Goal: Task Accomplishment & Management: Manage account settings

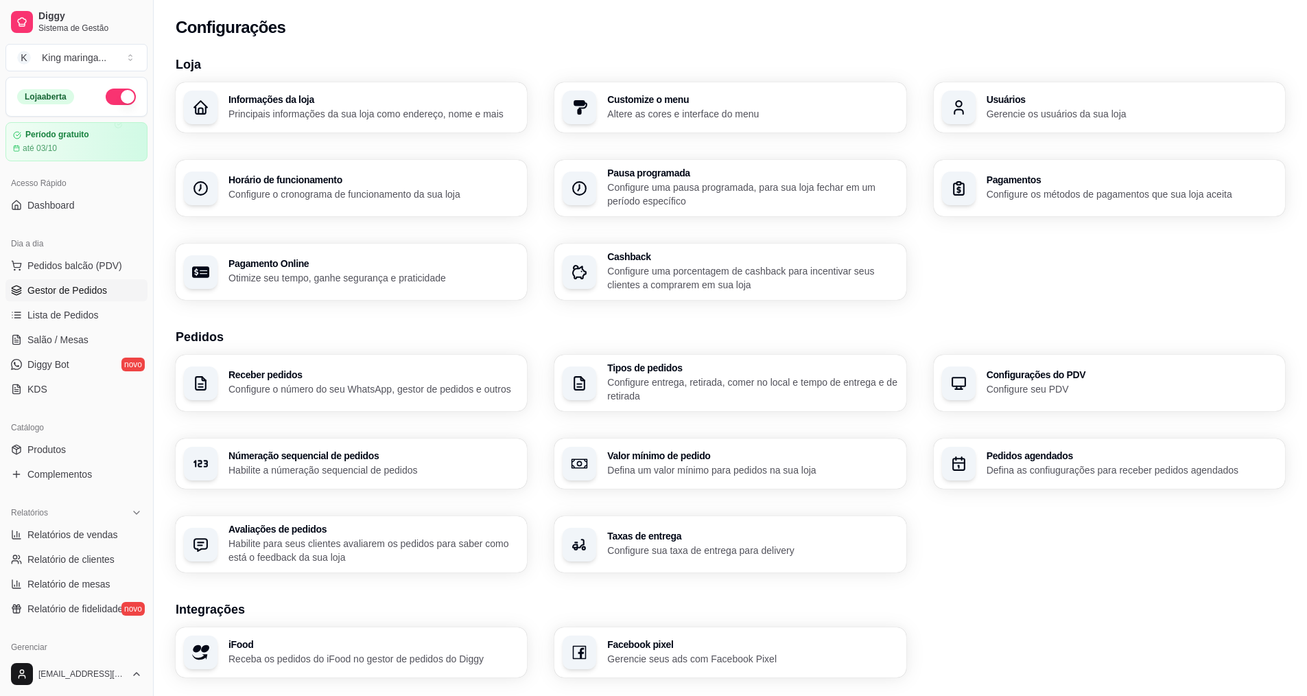
click at [82, 287] on span "Gestor de Pedidos" at bounding box center [67, 290] width 80 height 14
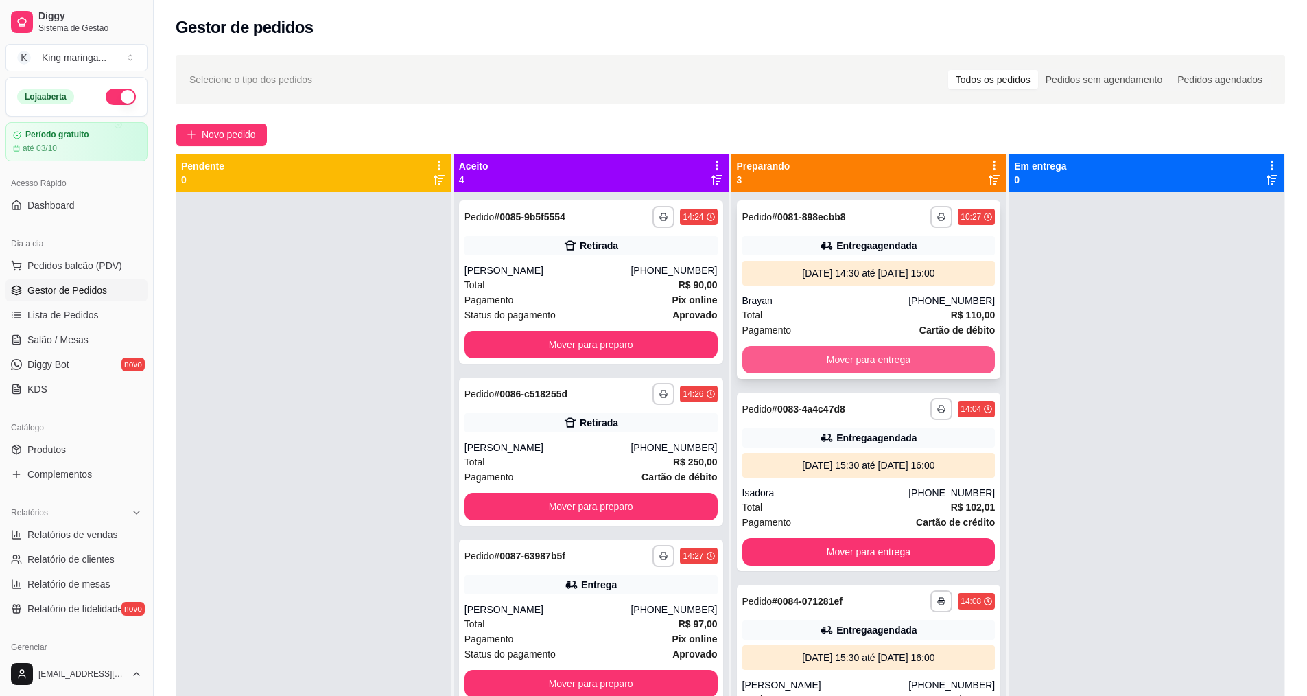
click at [822, 362] on button "Mover para entrega" at bounding box center [868, 359] width 253 height 27
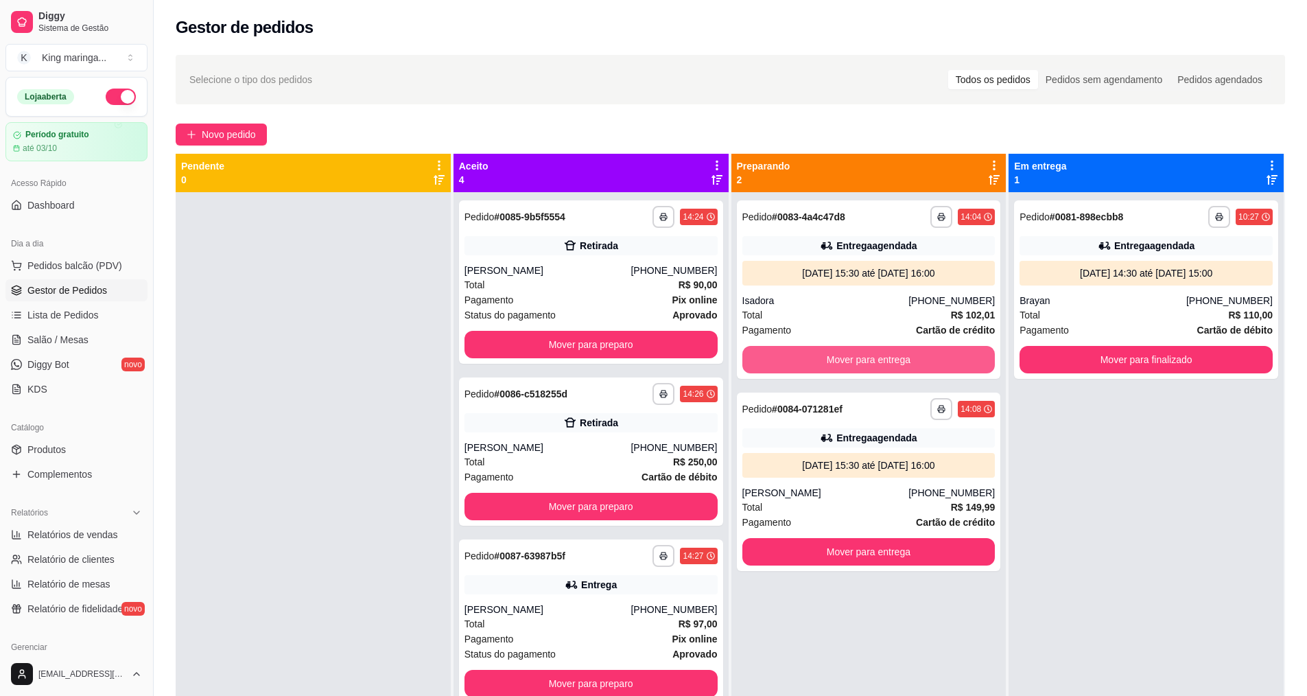
click at [822, 362] on button "Mover para entrega" at bounding box center [868, 359] width 253 height 27
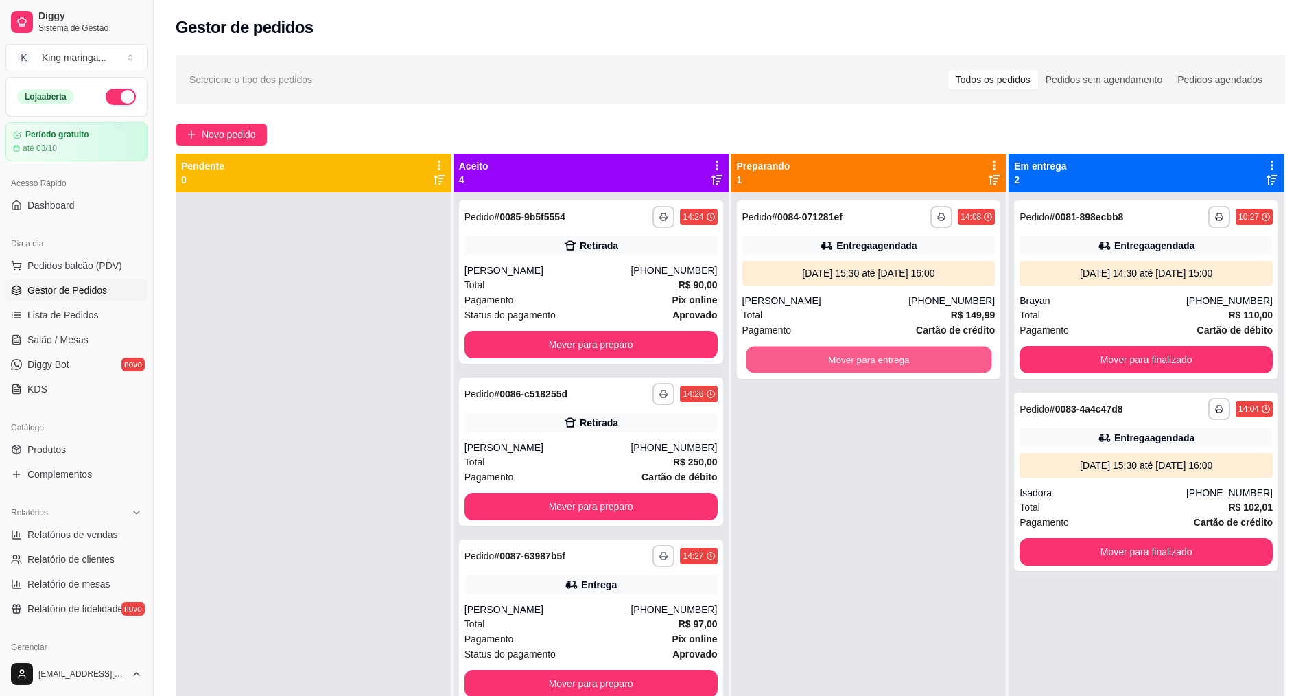
click at [822, 362] on button "Mover para entrega" at bounding box center [869, 359] width 246 height 27
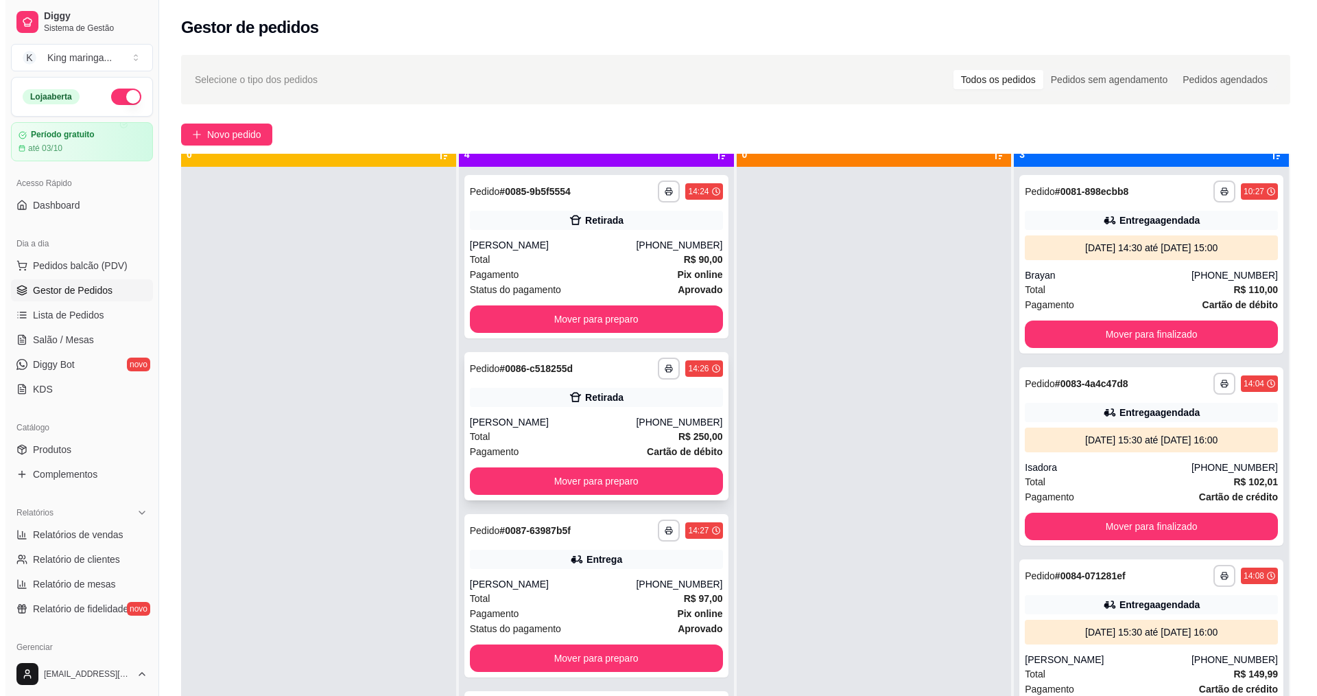
scroll to position [38, 0]
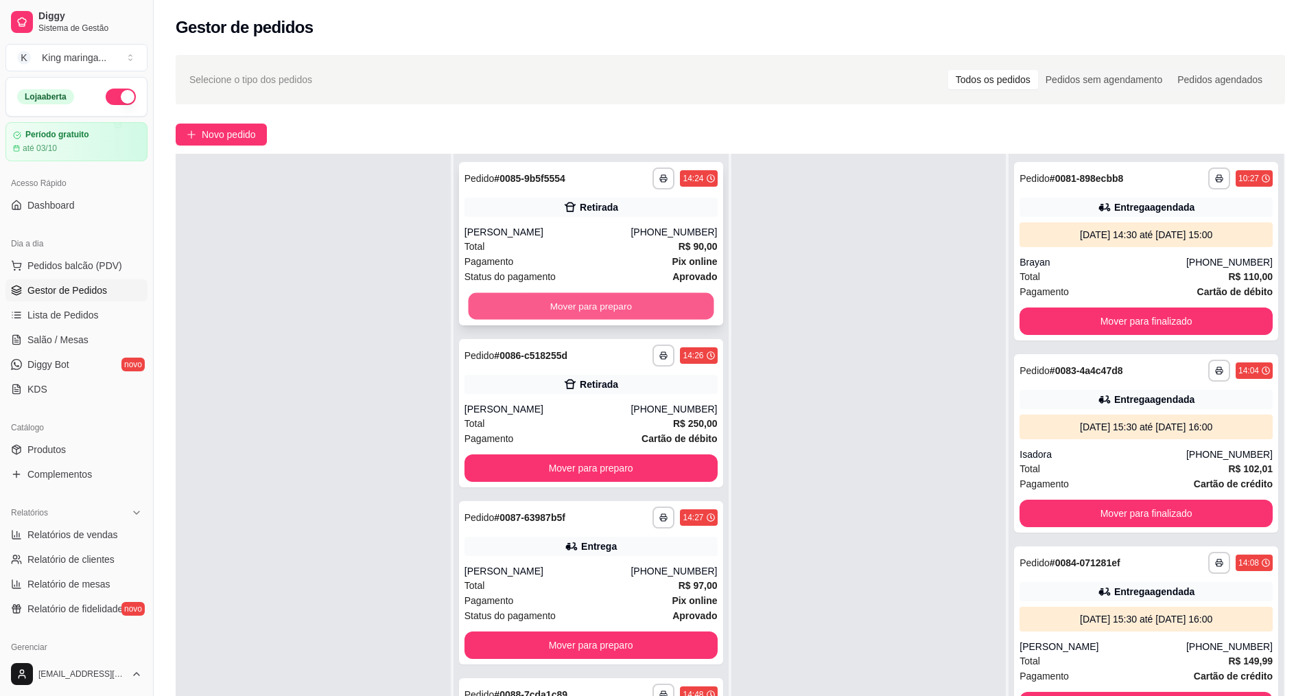
click at [571, 308] on button "Mover para preparo" at bounding box center [591, 306] width 246 height 27
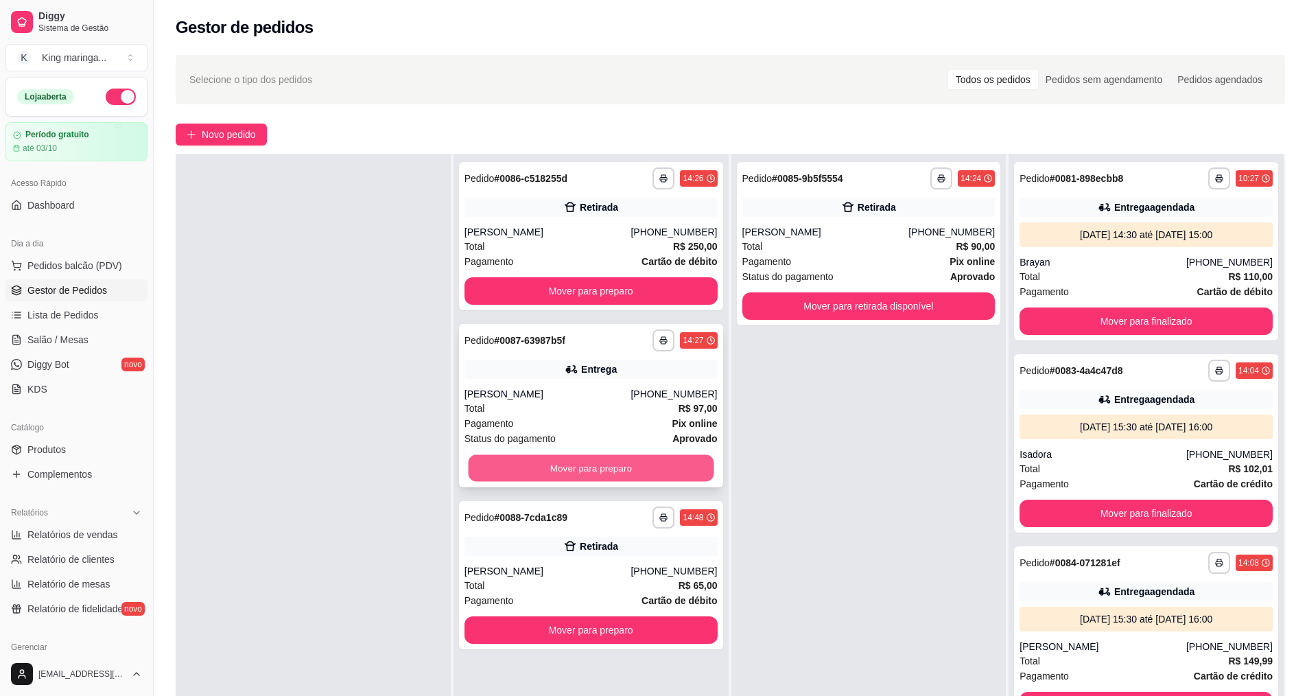
click at [584, 471] on button "Mover para preparo" at bounding box center [591, 468] width 246 height 27
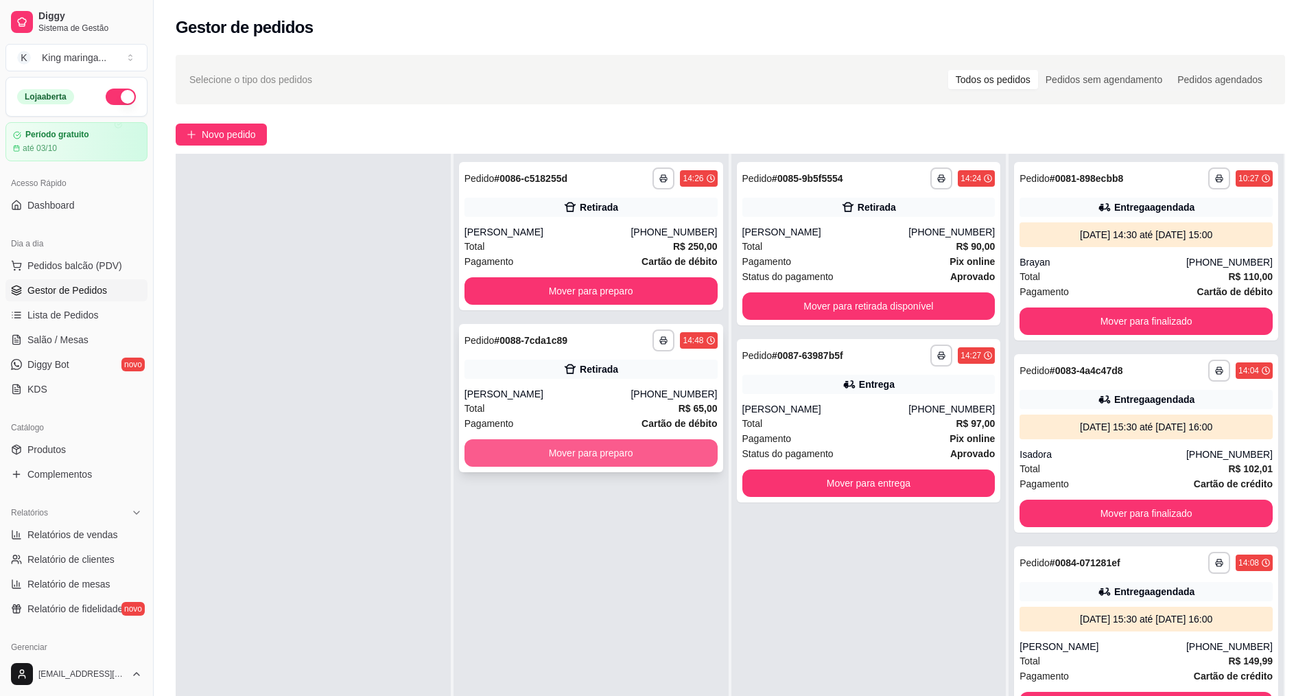
click at [585, 456] on button "Mover para preparo" at bounding box center [590, 452] width 253 height 27
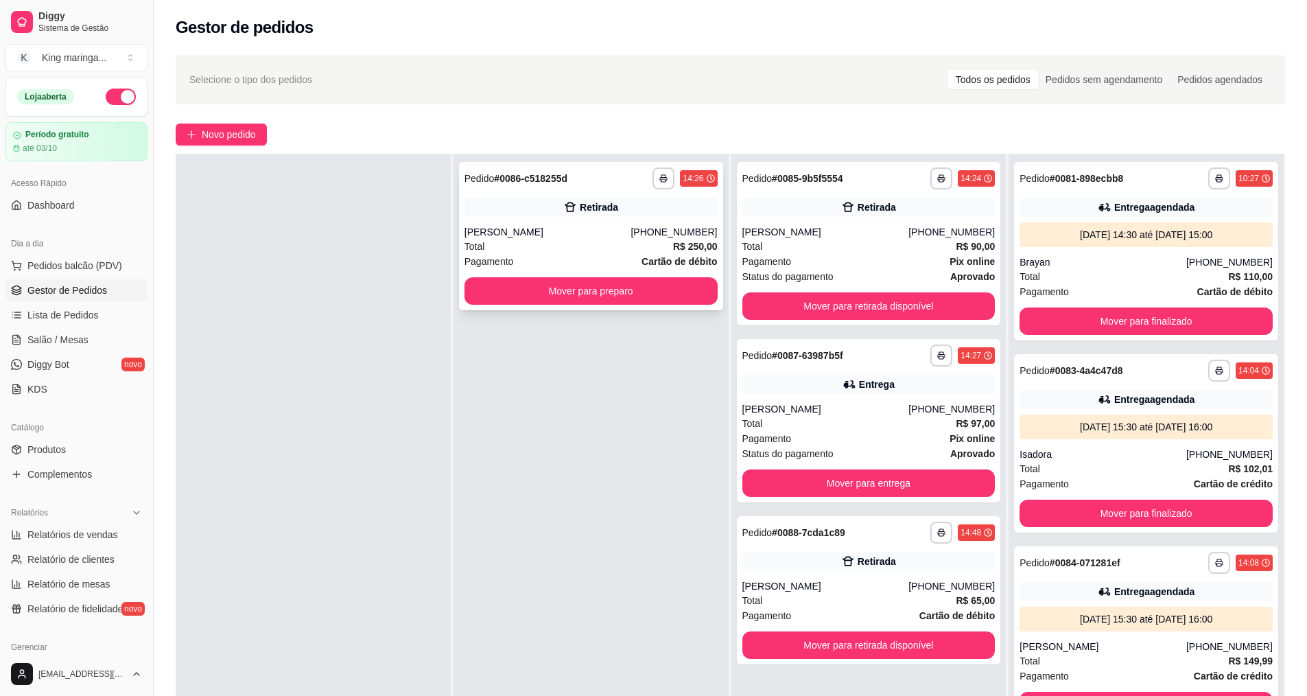
click at [559, 220] on div "**********" at bounding box center [591, 236] width 264 height 148
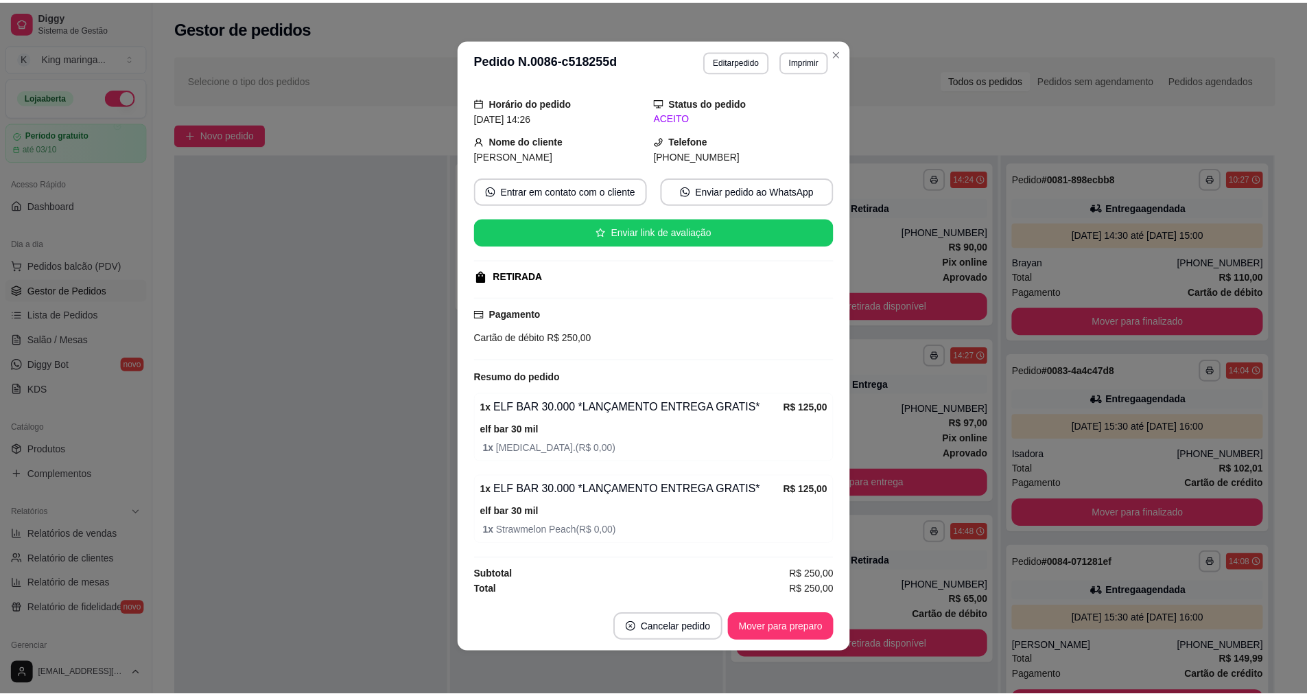
scroll to position [3, 0]
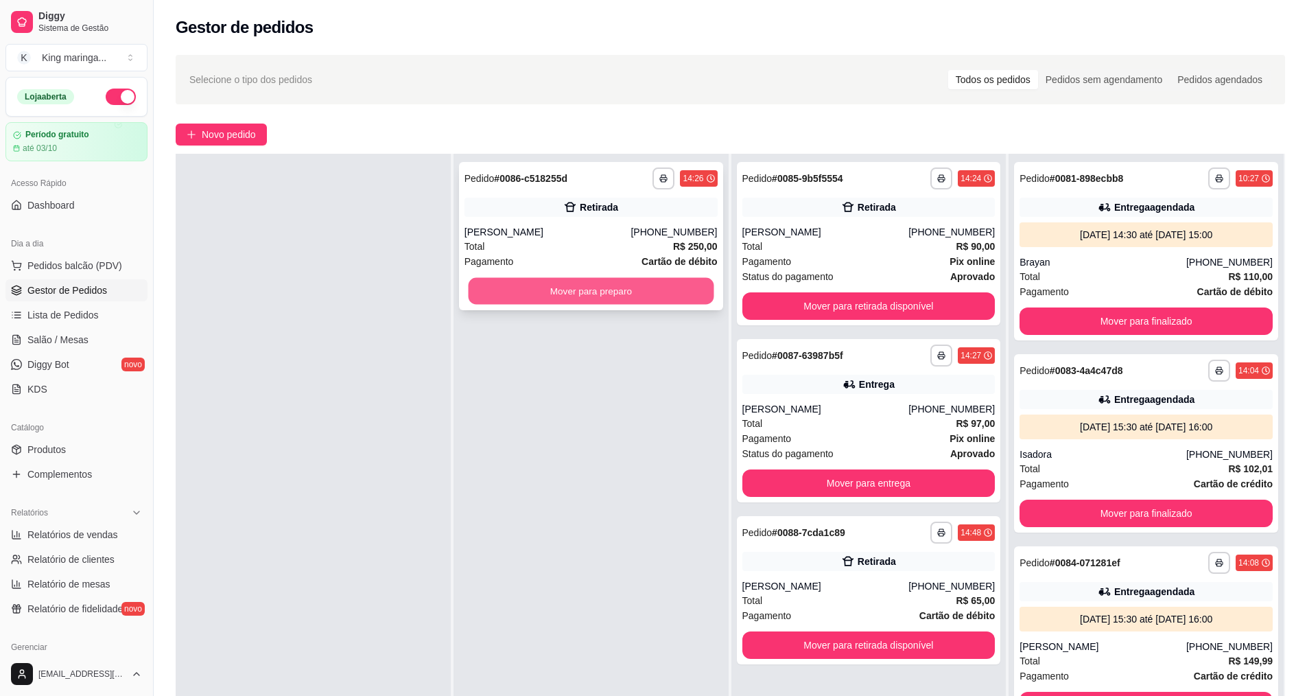
click at [629, 283] on button "Mover para preparo" at bounding box center [591, 291] width 246 height 27
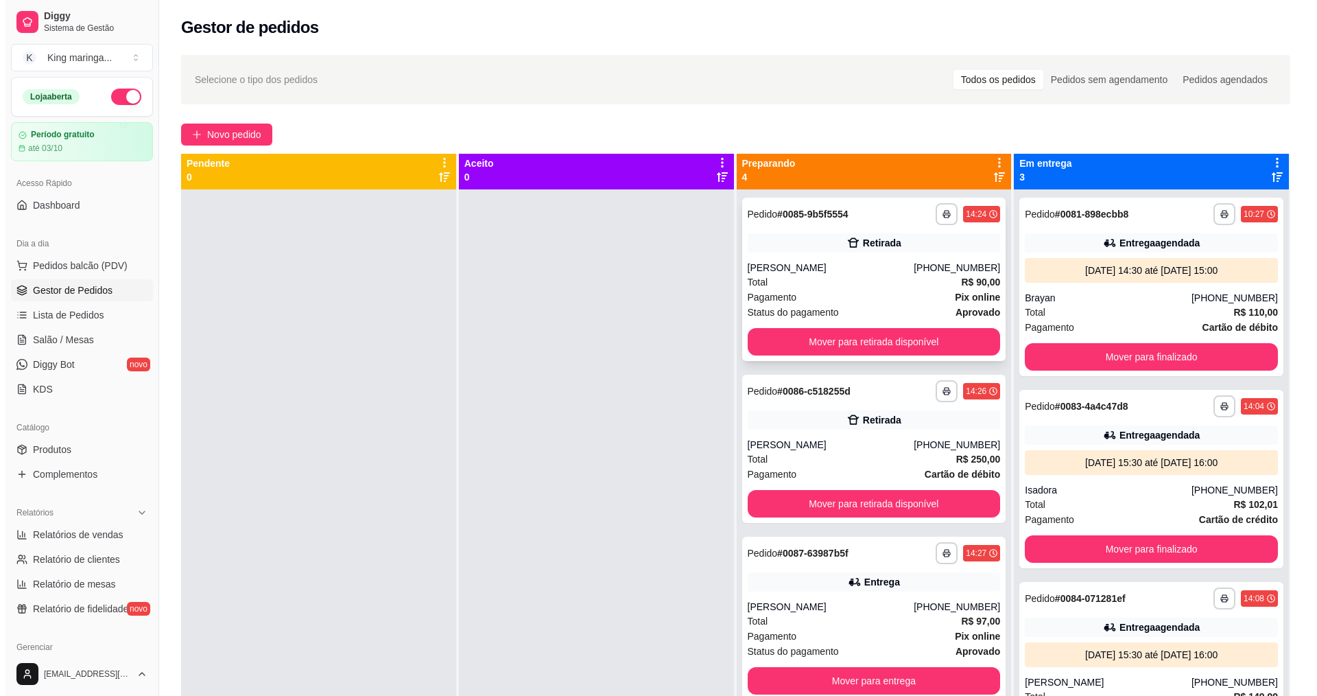
scroll to position [0, 0]
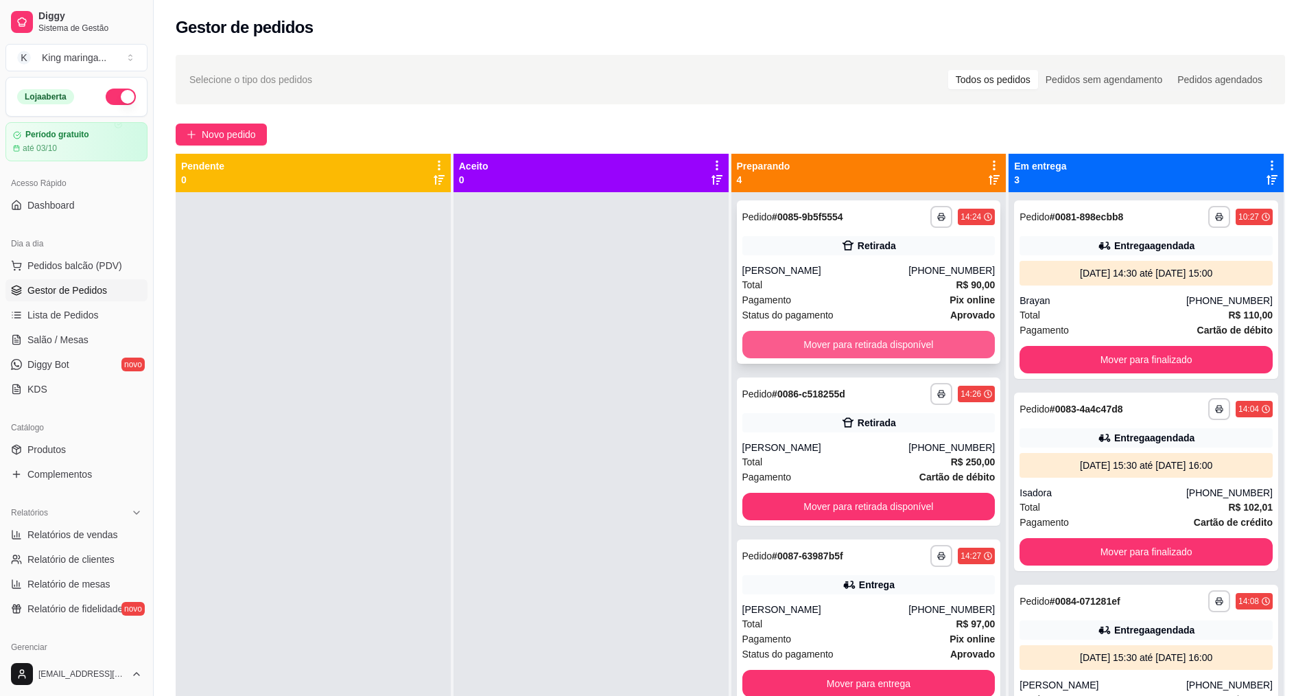
click at [891, 344] on button "Mover para retirada disponível" at bounding box center [868, 344] width 253 height 27
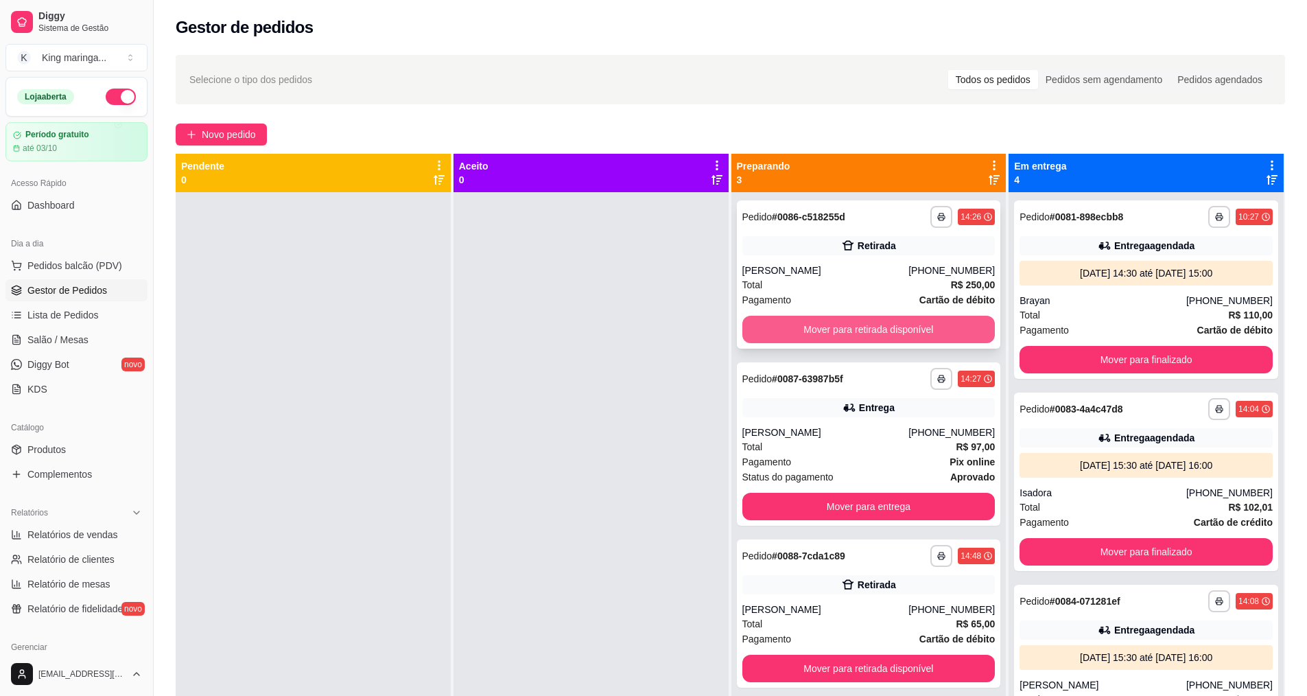
click at [893, 332] on button "Mover para retirada disponível" at bounding box center [868, 329] width 253 height 27
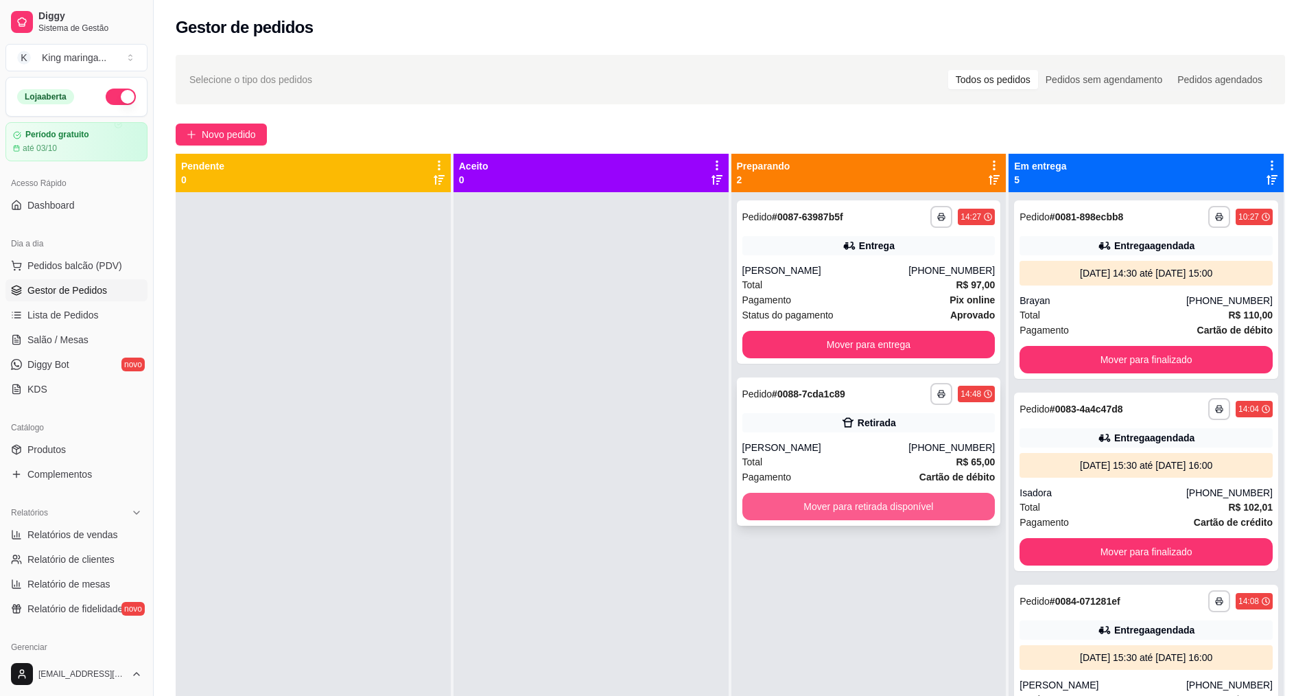
click at [855, 506] on button "Mover para retirada disponível" at bounding box center [868, 506] width 253 height 27
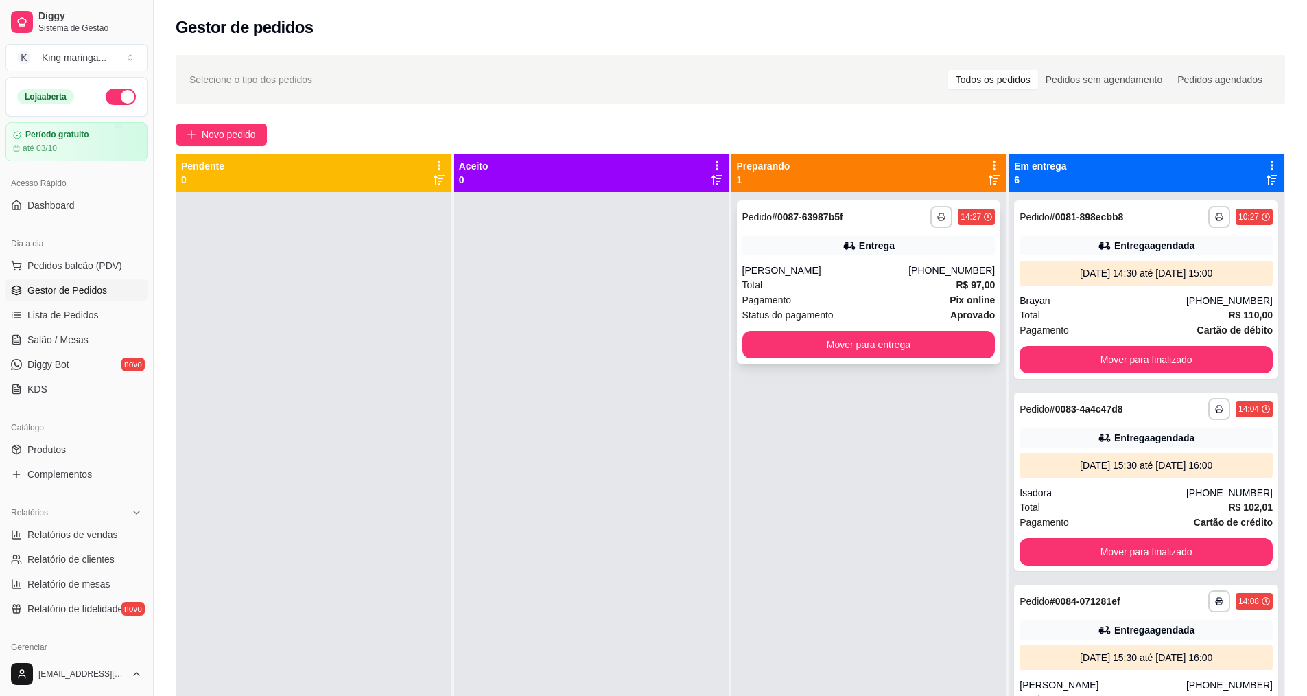
click at [803, 288] on div "Total R$ 97,00" at bounding box center [868, 284] width 253 height 15
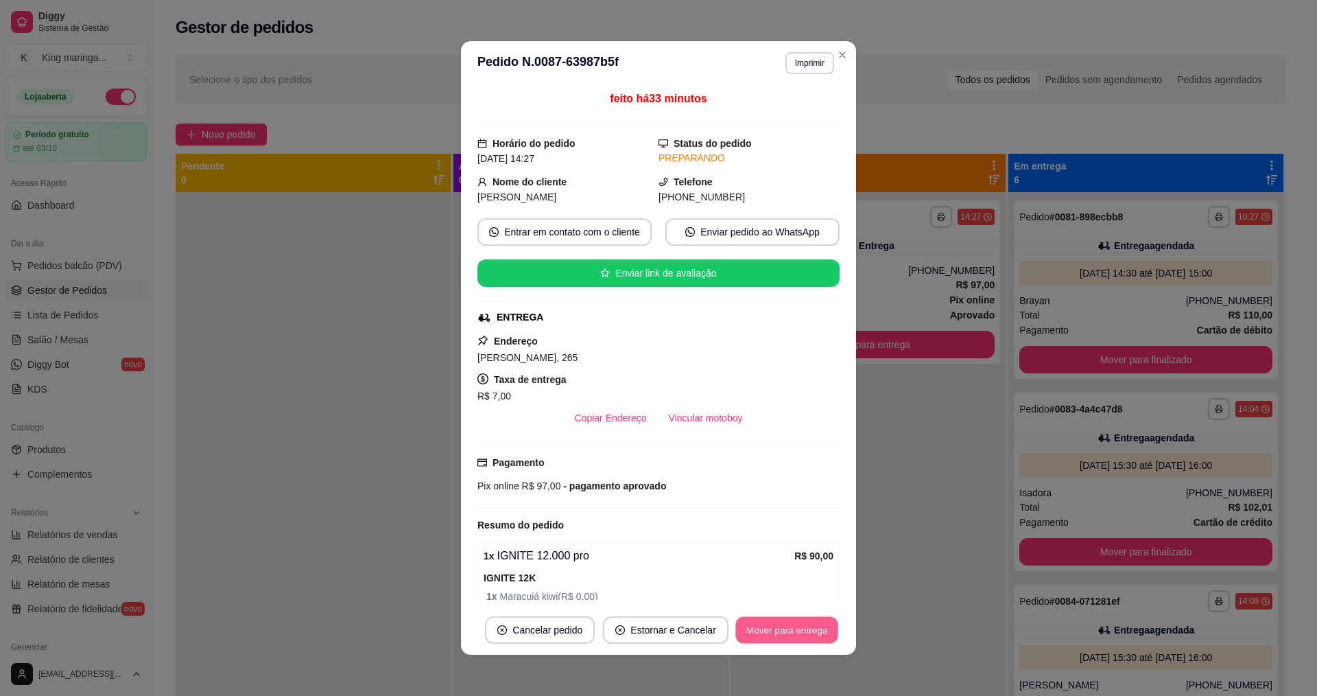
click at [809, 629] on button "Mover para entrega" at bounding box center [786, 630] width 103 height 27
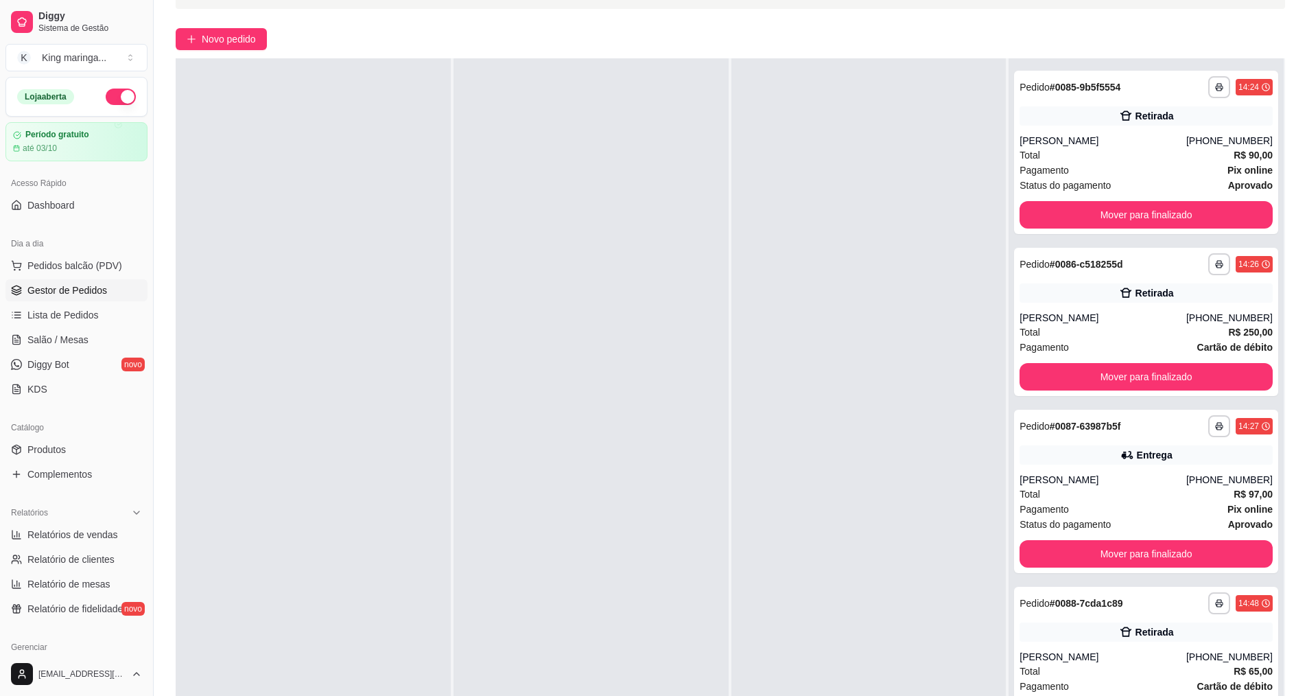
scroll to position [206, 0]
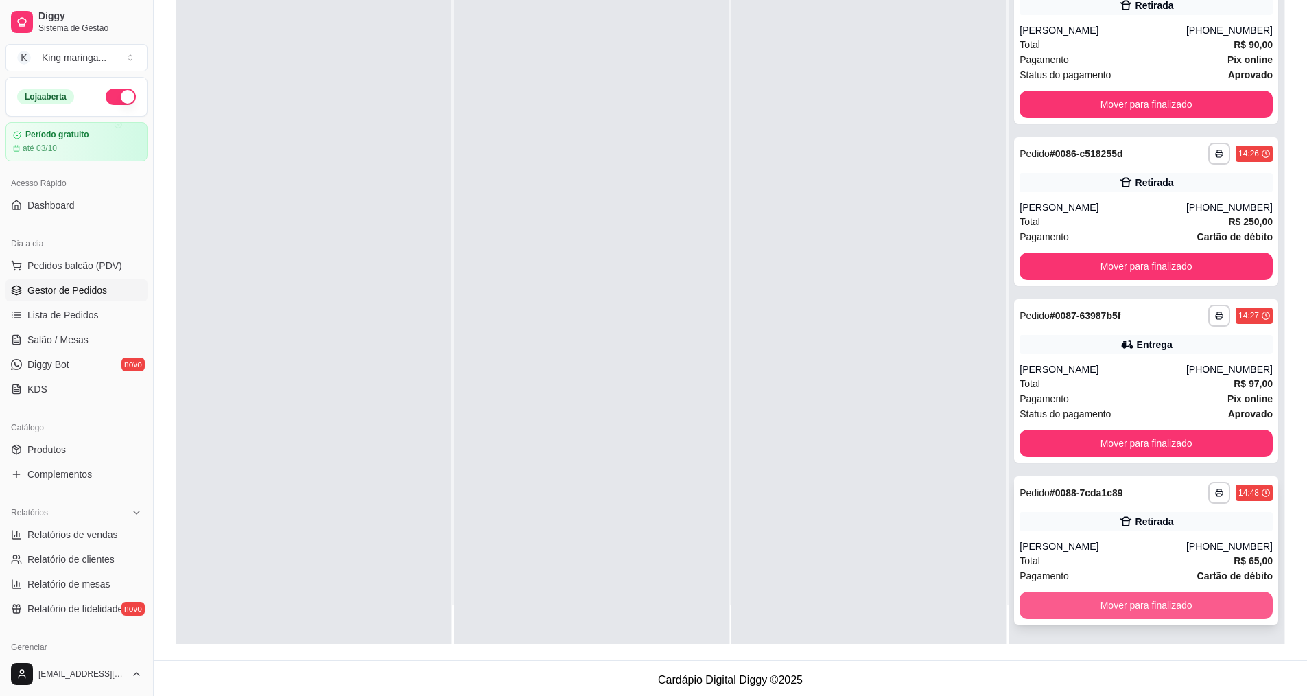
click at [1086, 607] on button "Mover para finalizado" at bounding box center [1145, 604] width 253 height 27
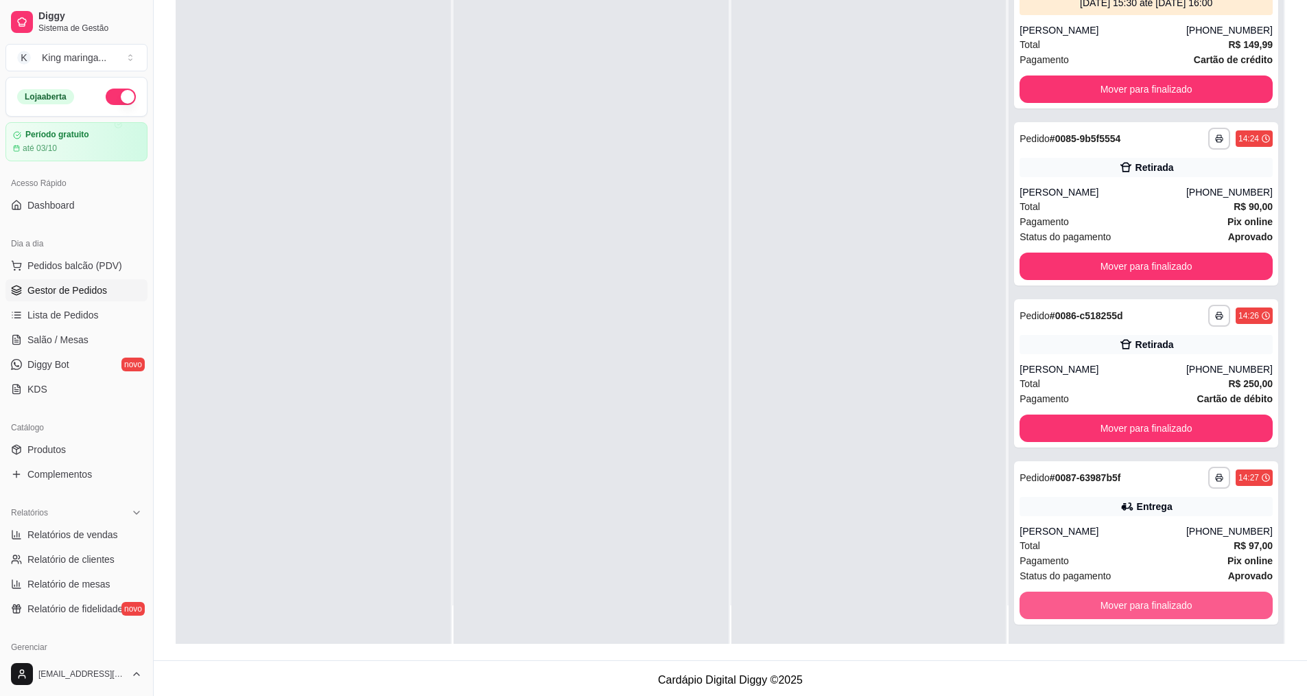
scroll to position [410, 0]
click at [1086, 607] on button "Mover para finalizado" at bounding box center [1147, 605] width 246 height 27
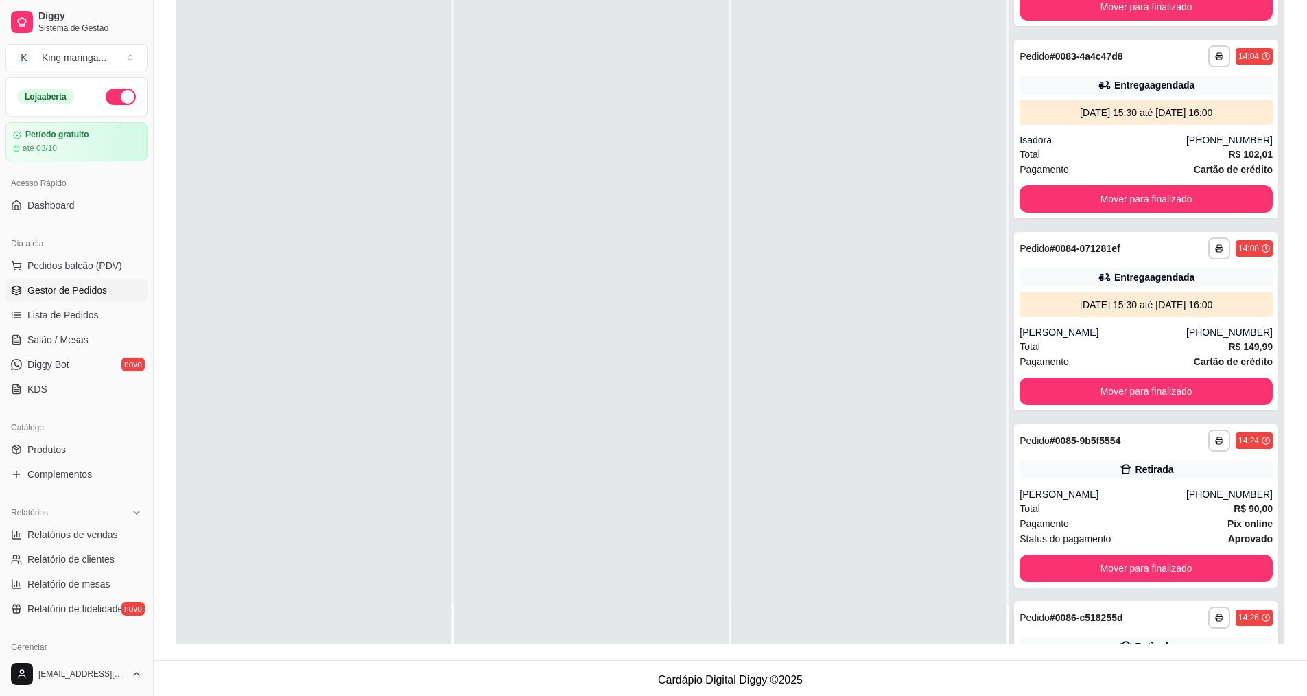
scroll to position [96, 0]
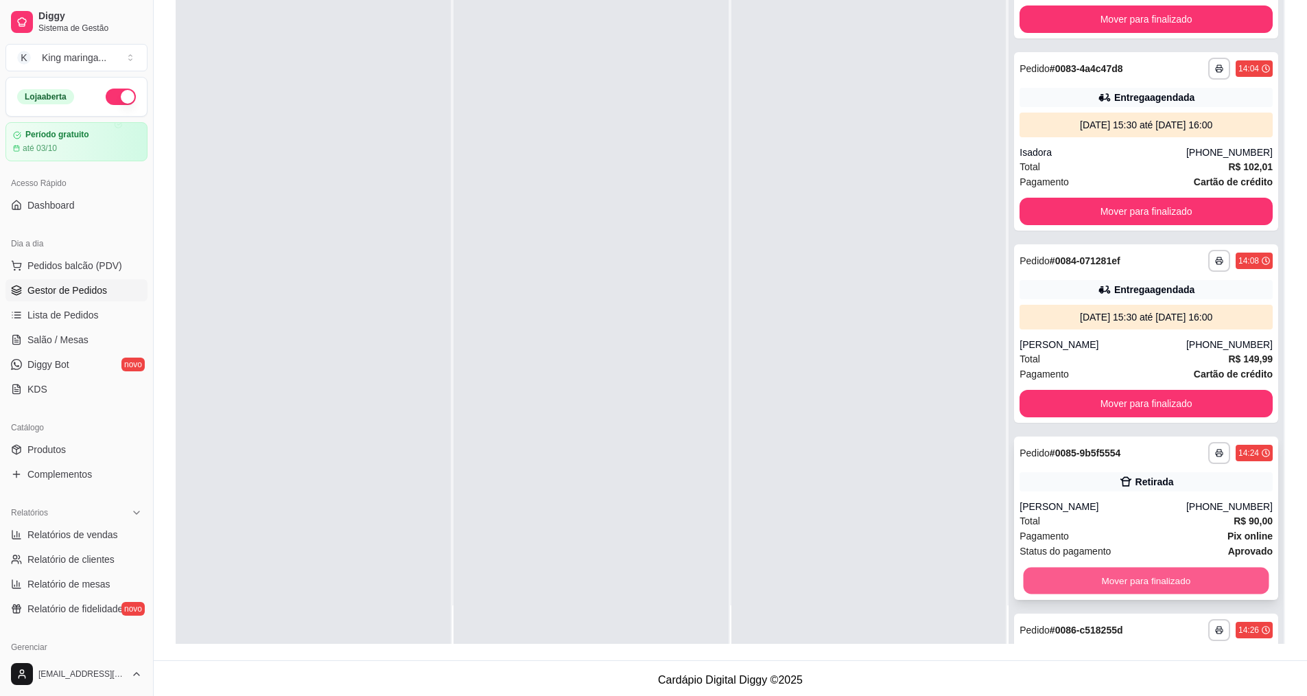
click at [1081, 586] on button "Mover para finalizado" at bounding box center [1147, 580] width 246 height 27
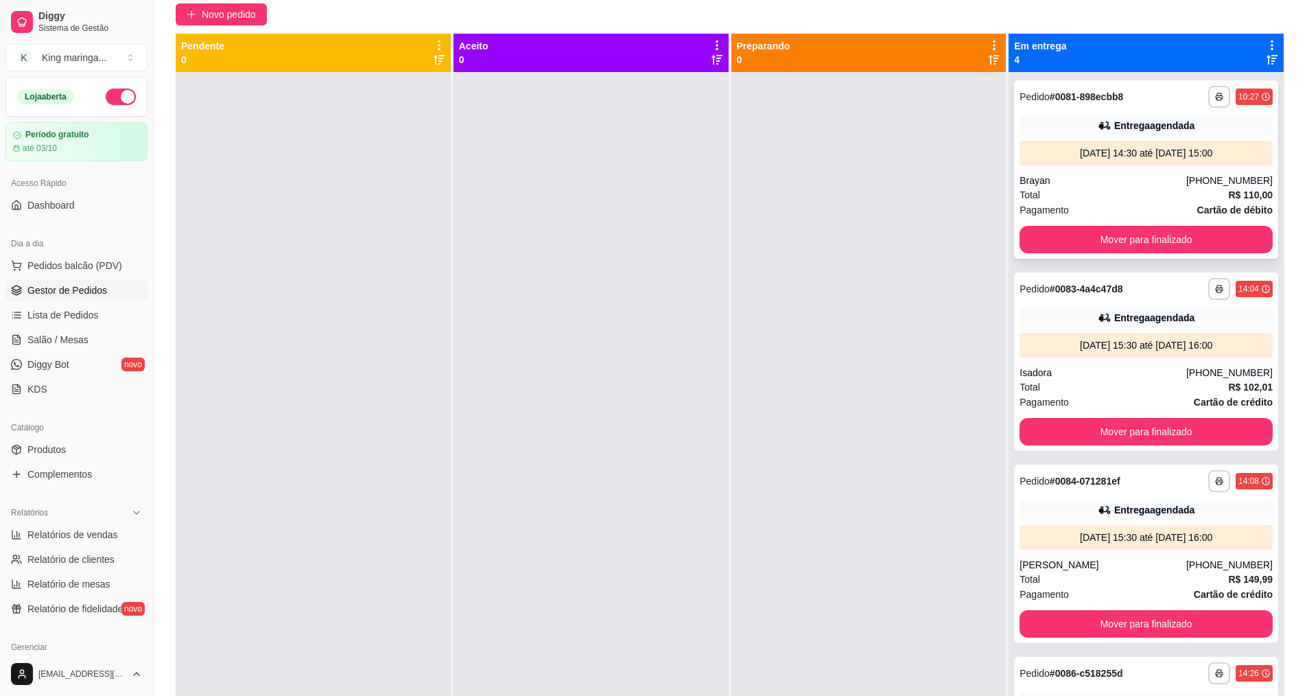
scroll to position [0, 0]
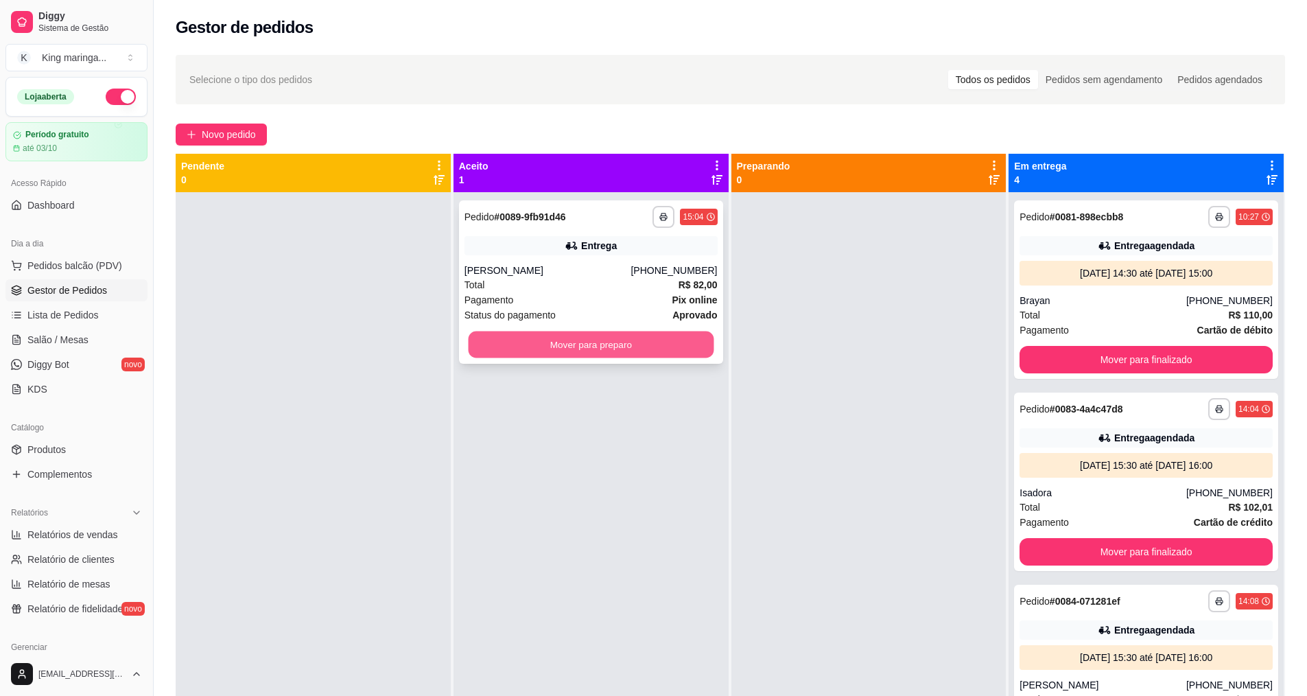
click at [575, 347] on button "Mover para preparo" at bounding box center [591, 344] width 246 height 27
